Goal: Check status

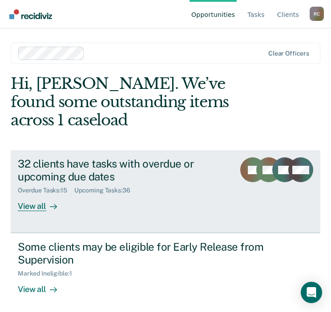
click at [69, 204] on div "32 clients have tasks with overdue or upcoming due dates Overdue Tasks : 15 Upc…" at bounding box center [133, 185] width 231 height 54
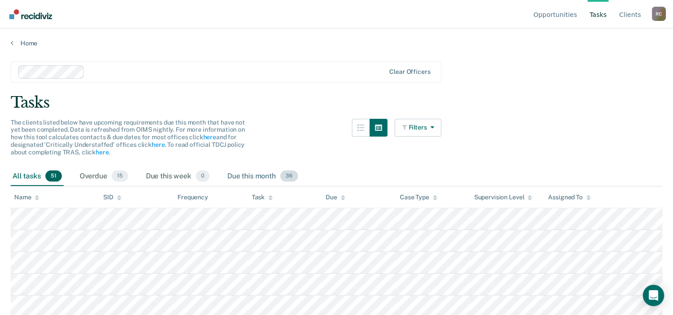
click at [256, 171] on div "Due this month 36" at bounding box center [263, 177] width 74 height 20
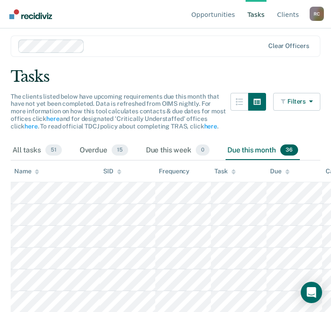
scroll to position [25, 0]
